Goal: Find contact information

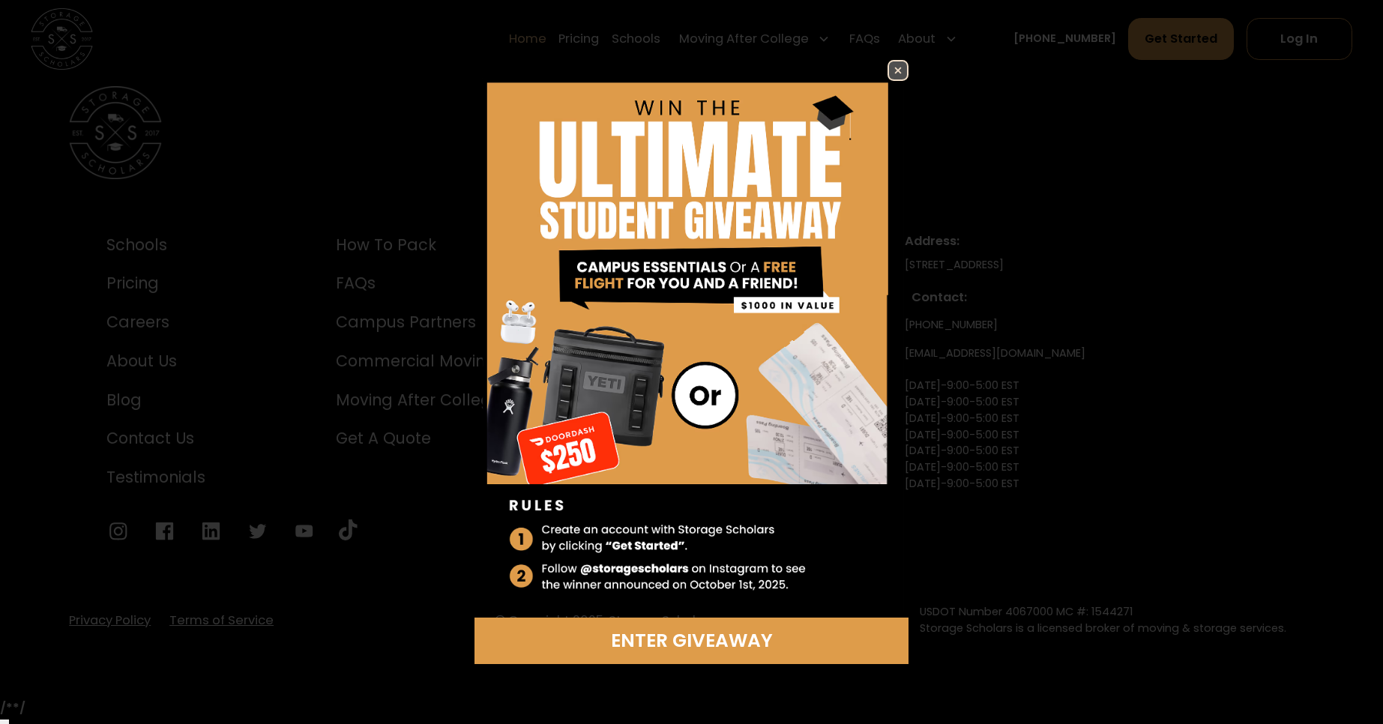
click at [897, 91] on img at bounding box center [692, 339] width 435 height 558
click at [888, 71] on link at bounding box center [898, 70] width 21 height 21
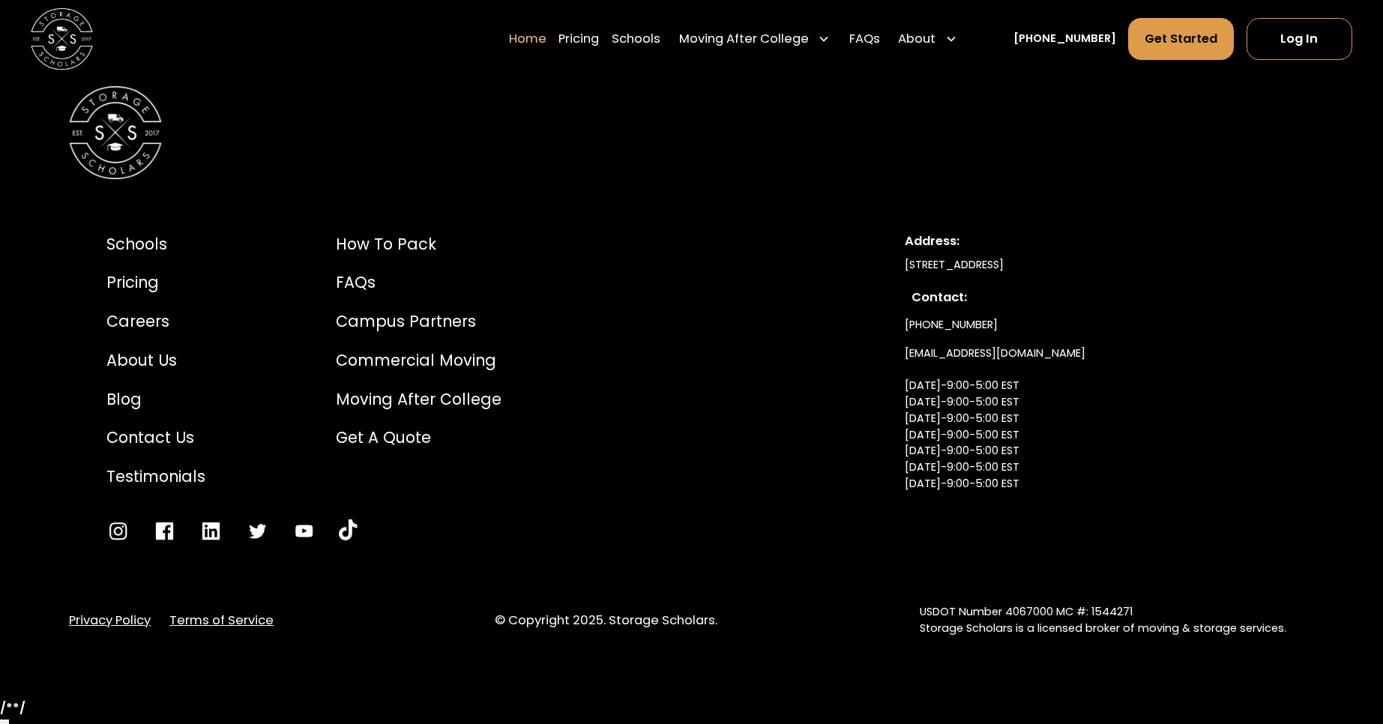
click at [937, 304] on div "Contact:" at bounding box center [1091, 298] width 359 height 19
drag, startPoint x: 893, startPoint y: 362, endPoint x: 1068, endPoint y: 361, distance: 174.7
click at [1068, 361] on div "Schools Pricing Careers About Us Blog Contact Us Testimonials How to Pack FAQs …" at bounding box center [691, 387] width 1245 height 385
copy link "[EMAIL_ADDRESS][DOMAIN_NAME]"
click at [154, 430] on div "Schools Pricing Careers About Us Blog Contact Us Testimonials" at bounding box center [155, 360] width 99 height 256
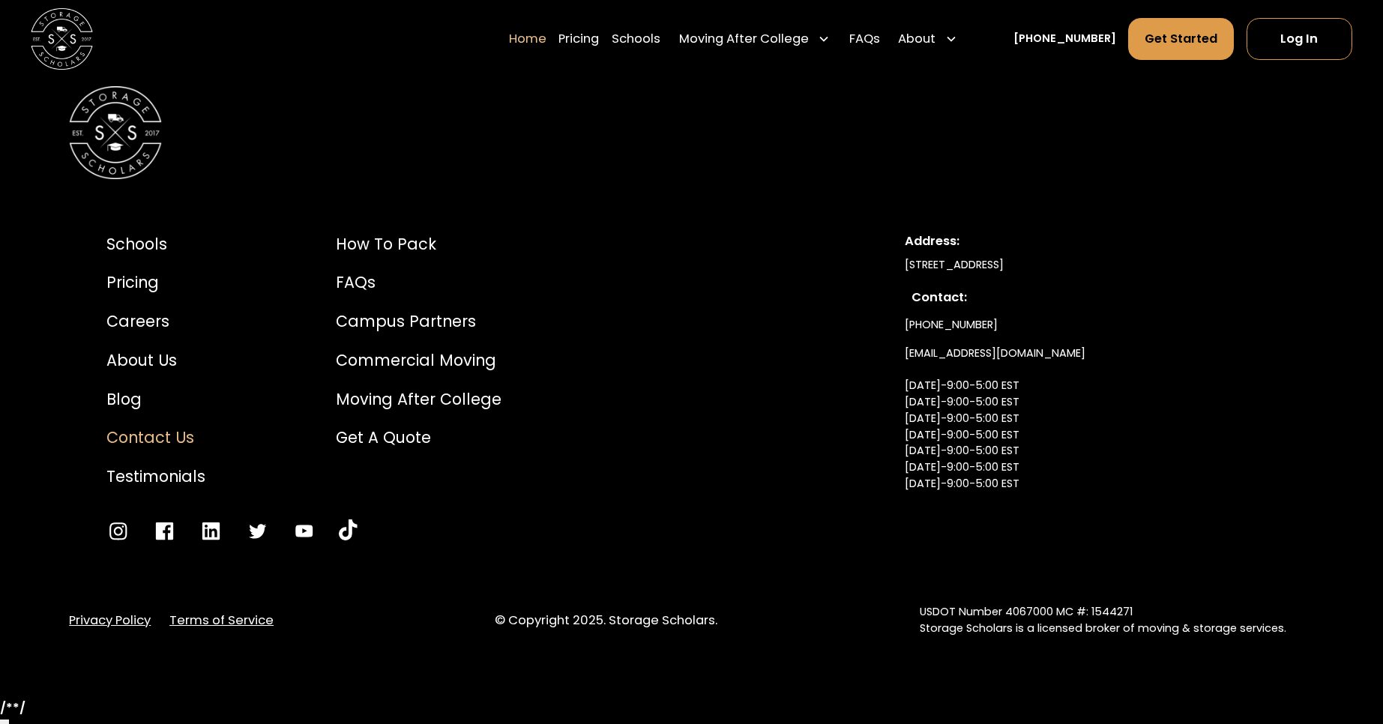
click at [154, 436] on div "Contact Us" at bounding box center [155, 437] width 99 height 23
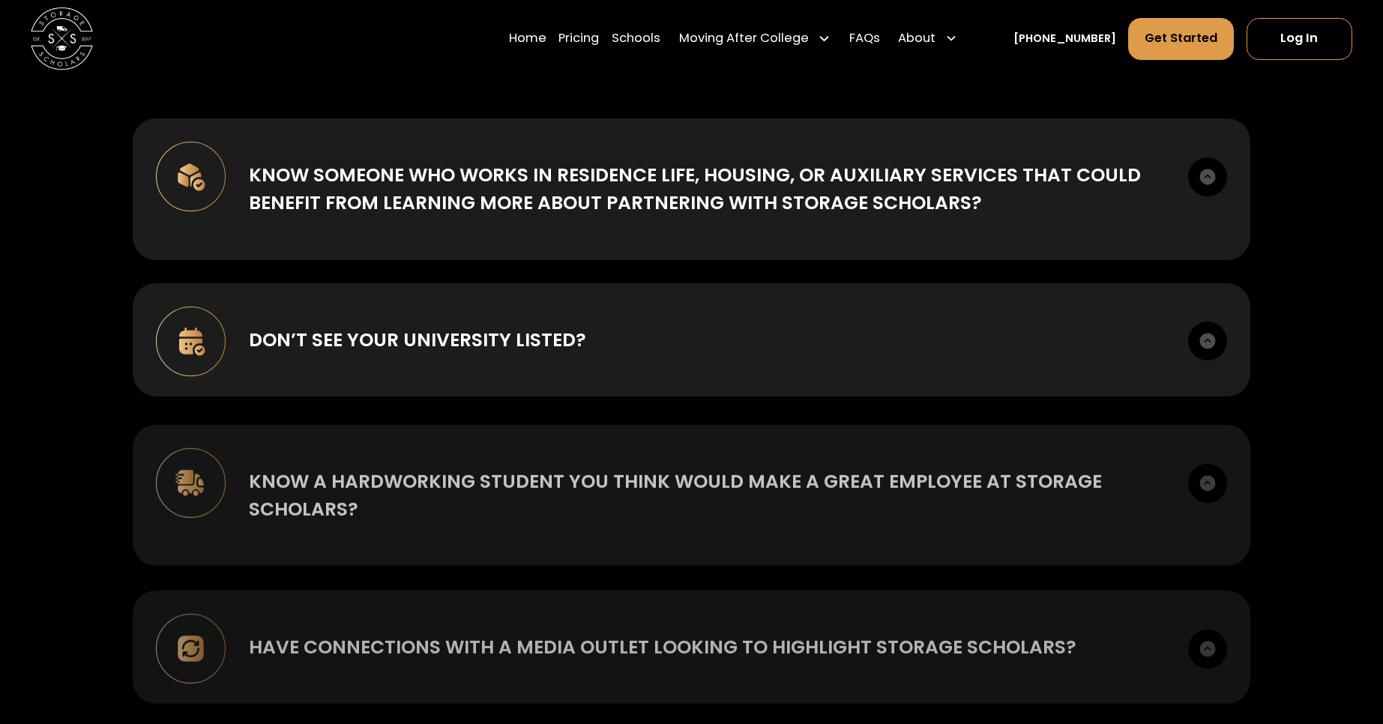
scroll to position [769, 0]
